Goal: Find specific page/section: Find specific page/section

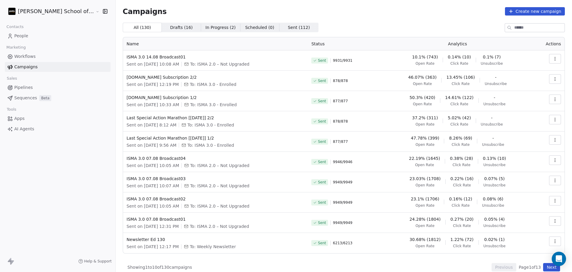
click at [390, 32] on div "All ( 130 ) All ( 130 ) Drafts ( 16 ) Drafts ( 16 ) In Progress ( 2 ) In Progre…" at bounding box center [344, 147] width 442 height 249
